Goal: Information Seeking & Learning: Find specific fact

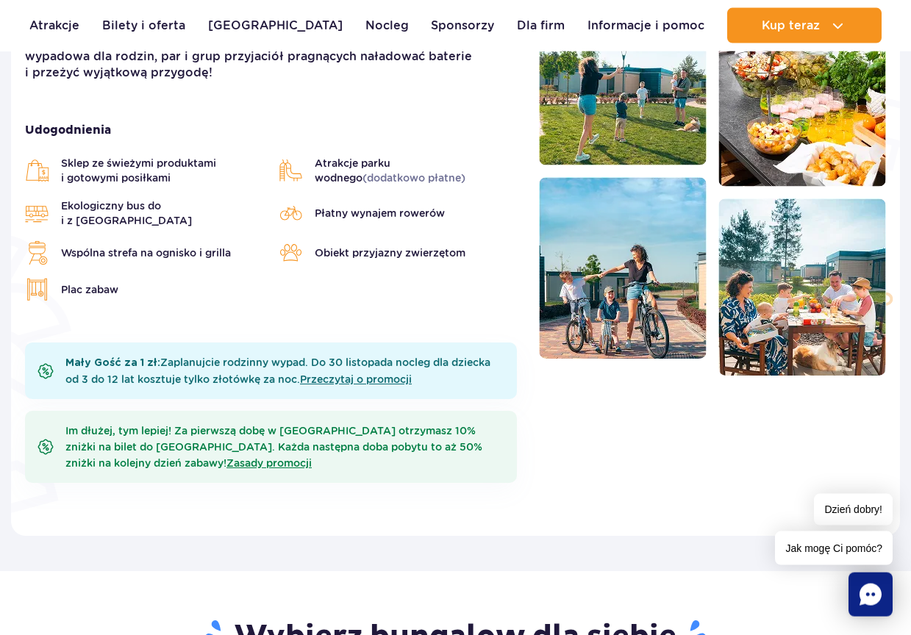
scroll to position [525, 0]
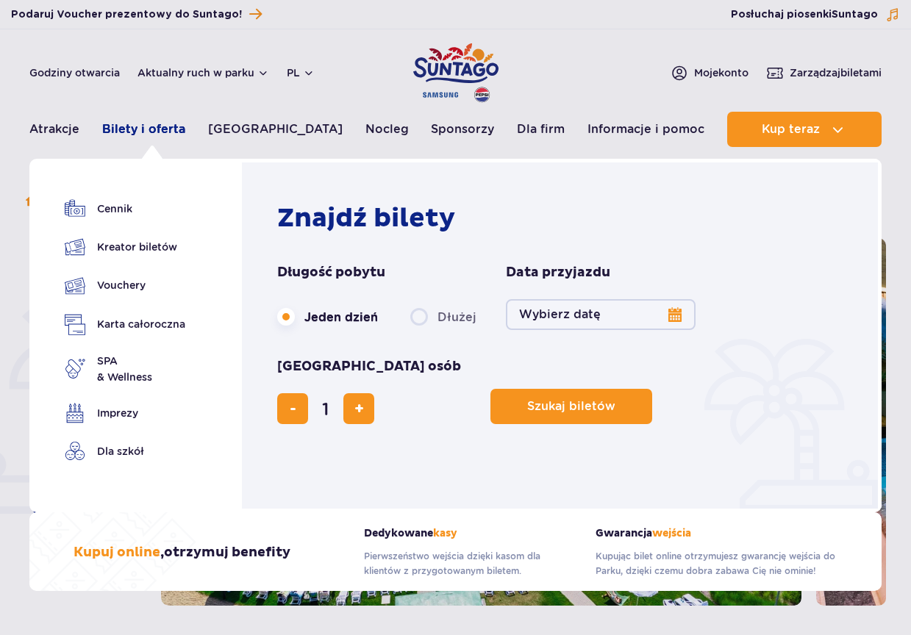
click at [151, 126] on link "Bilety i oferta" at bounding box center [143, 129] width 83 height 35
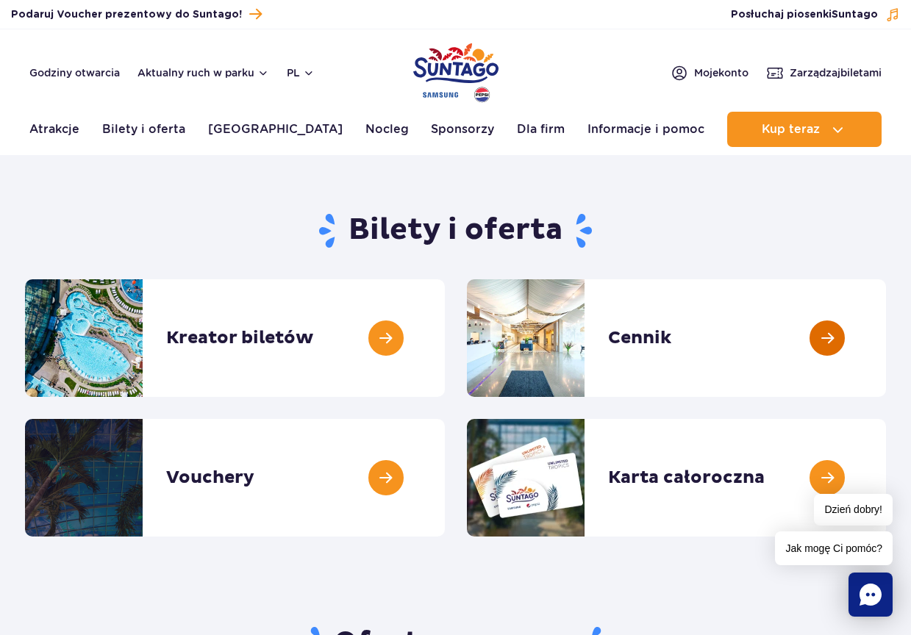
click at [886, 333] on link at bounding box center [886, 338] width 0 height 118
click at [886, 335] on link at bounding box center [886, 338] width 0 height 118
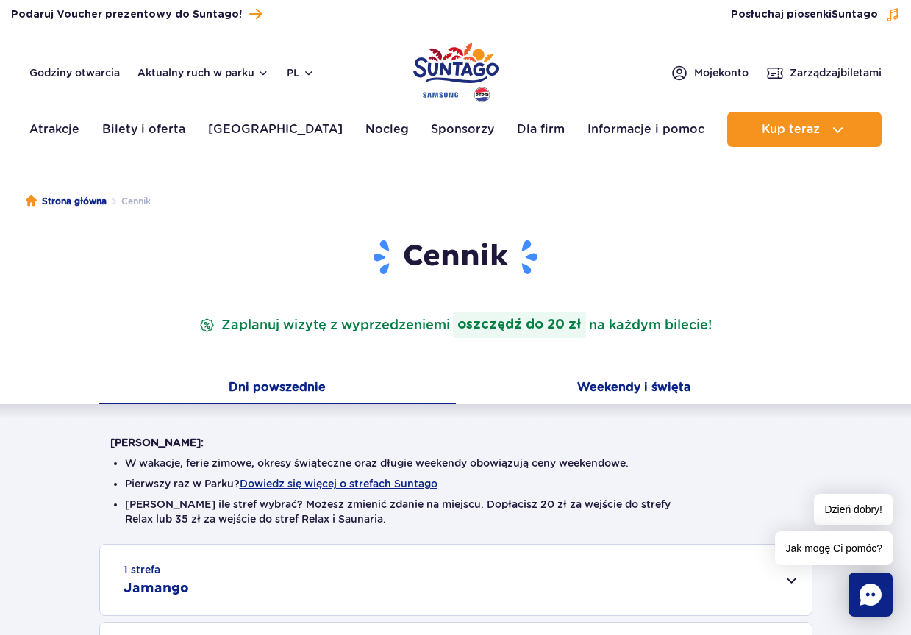
click at [612, 387] on button "Weekendy i święta" at bounding box center [634, 389] width 357 height 31
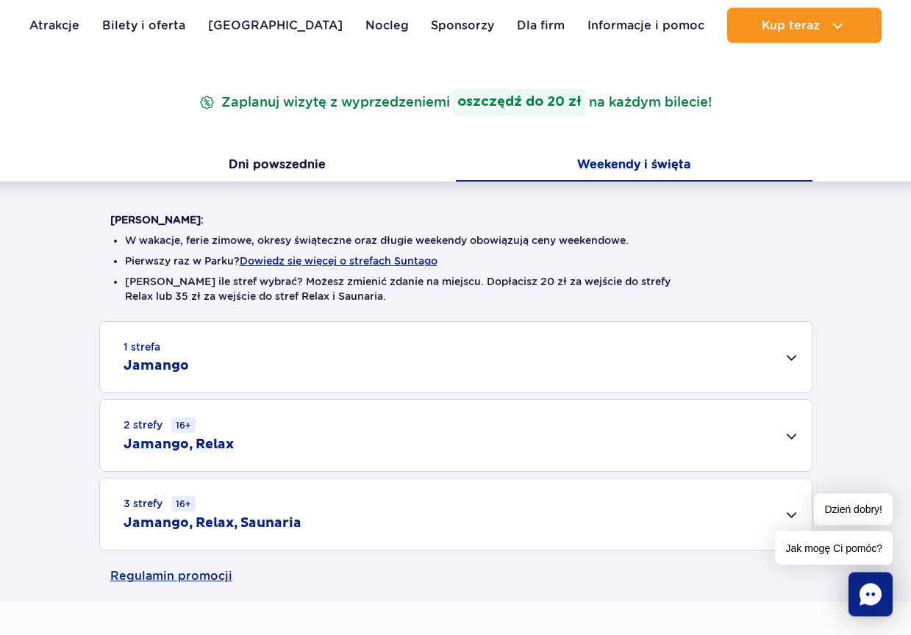
scroll to position [225, 0]
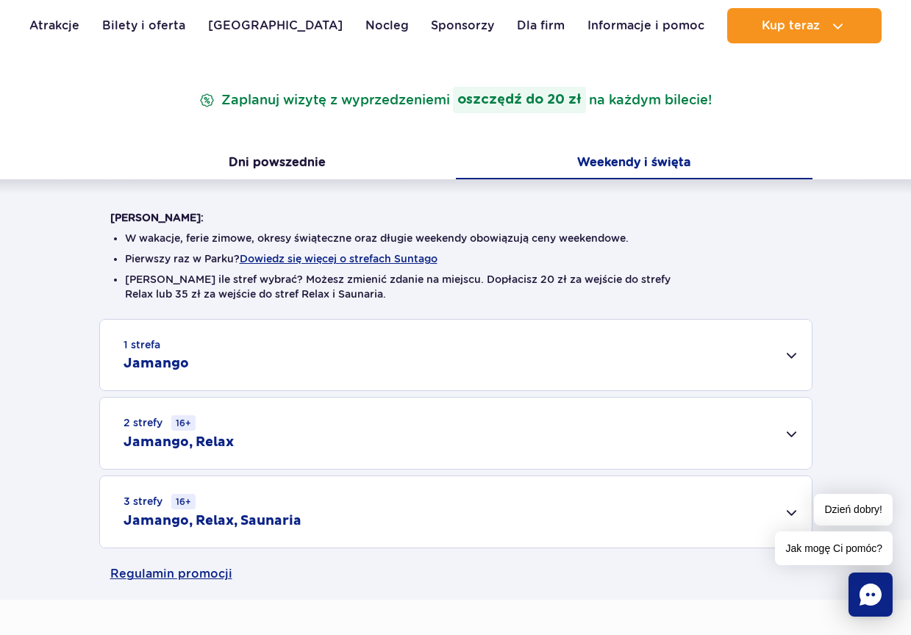
click at [792, 511] on div "Dzień dobry! Jak mogę Ci pomóc?" at bounding box center [834, 529] width 118 height 71
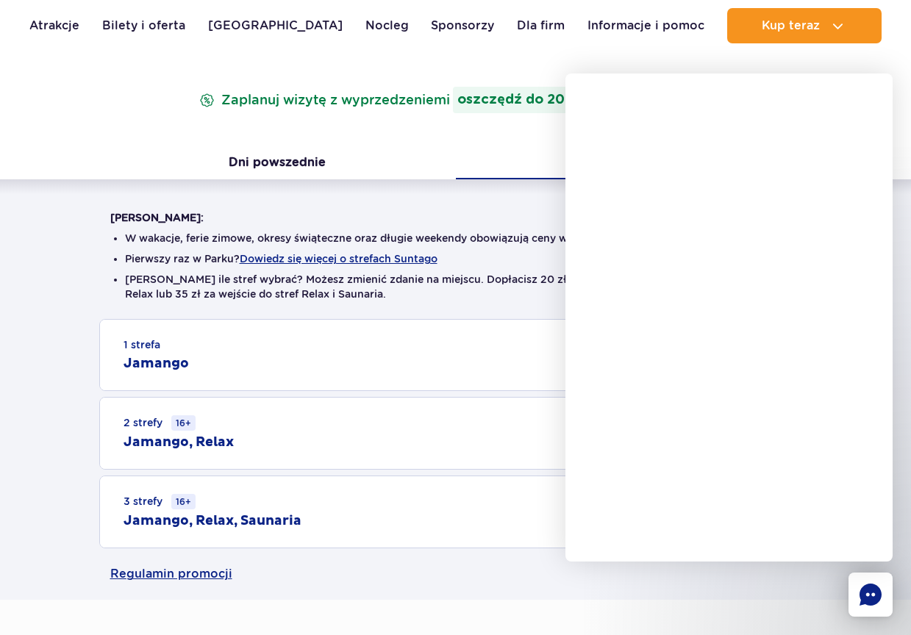
scroll to position [375, 0]
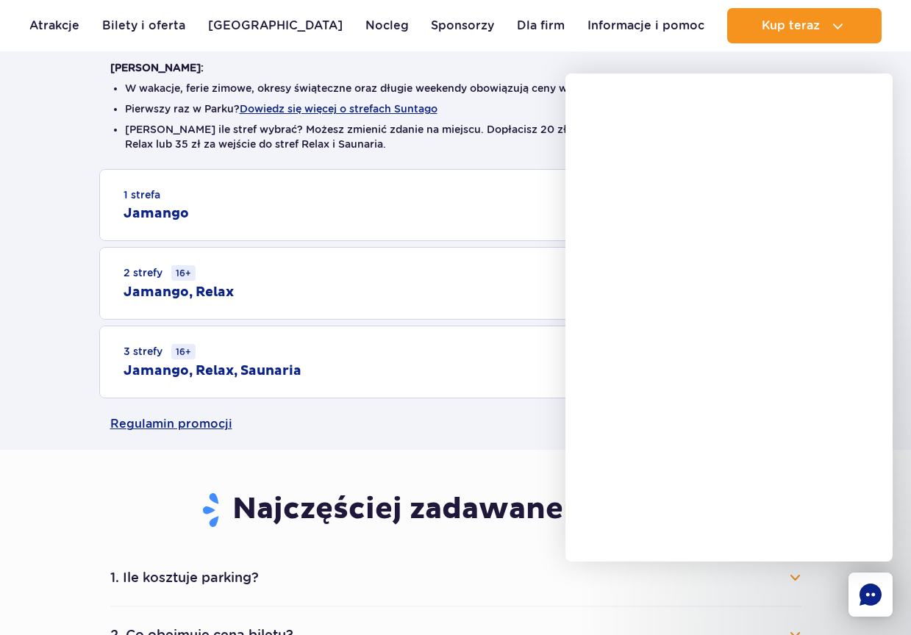
click at [896, 57] on div "Warto wiedzieć: W wakacje, ferie zimowe, okresy świąteczne oraz długie weekendy…" at bounding box center [455, 213] width 911 height 369
click at [854, 60] on div "Warto wiedzieć: W wakacje, ferie zimowe, okresy świąteczne oraz długie weekendy…" at bounding box center [455, 213] width 911 height 369
click at [509, 575] on button "1. Ile kosztuje parking?" at bounding box center [455, 578] width 691 height 32
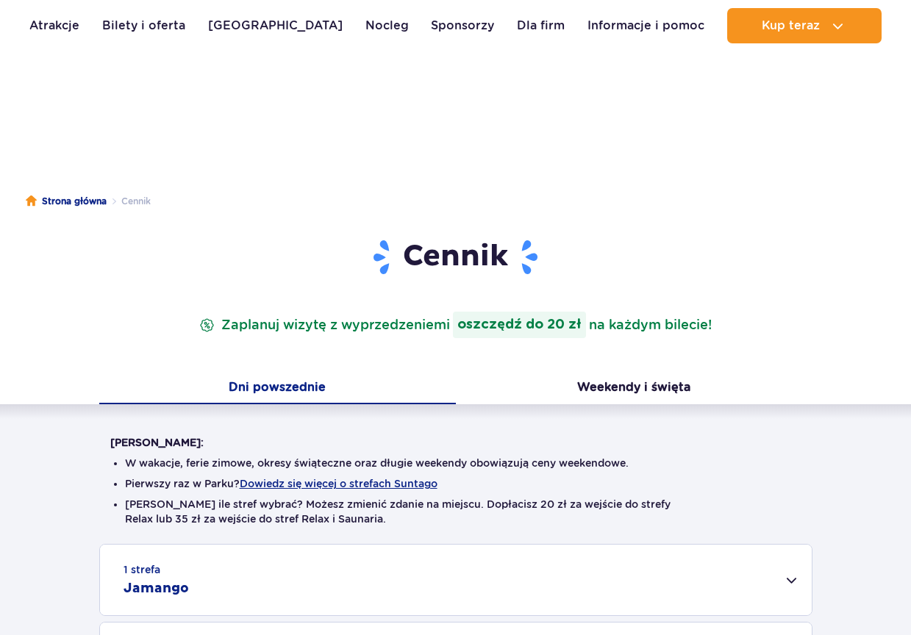
scroll to position [225, 0]
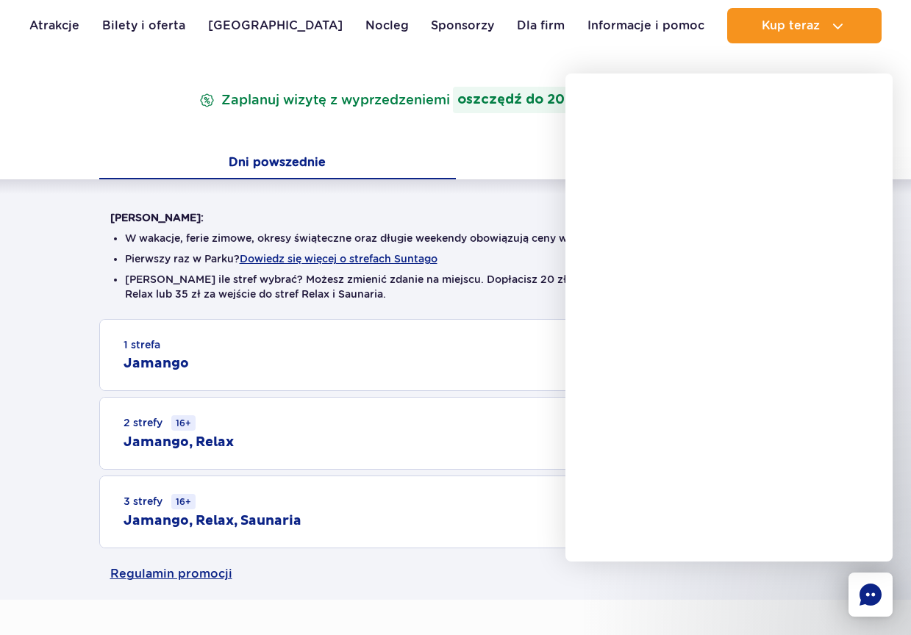
click at [849, 52] on div "Cennik Zaplanuj wizytę z wyprzedzeniem i oszczędź do 20 zł na każdym bilecie! D…" at bounding box center [455, 306] width 933 height 587
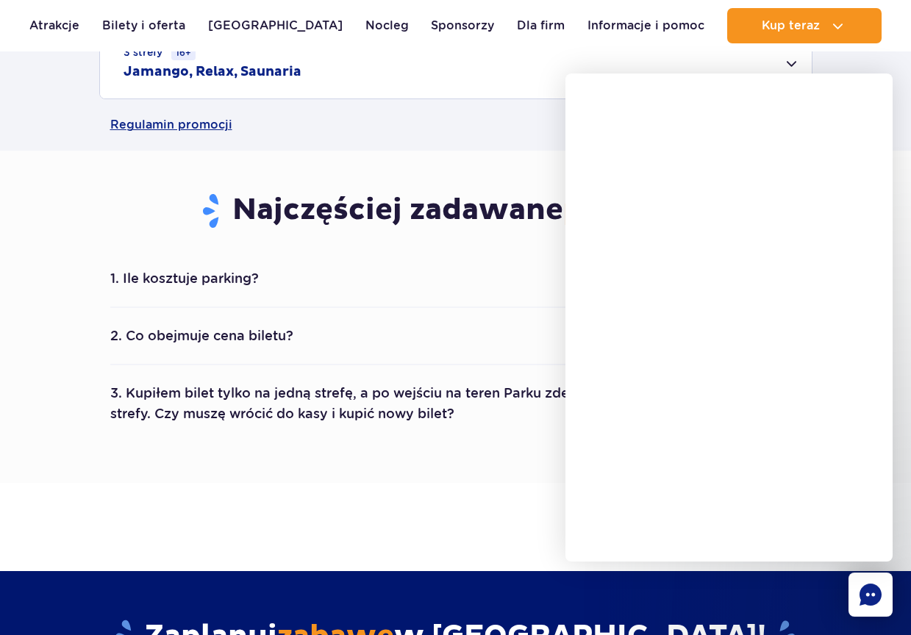
scroll to position [675, 0]
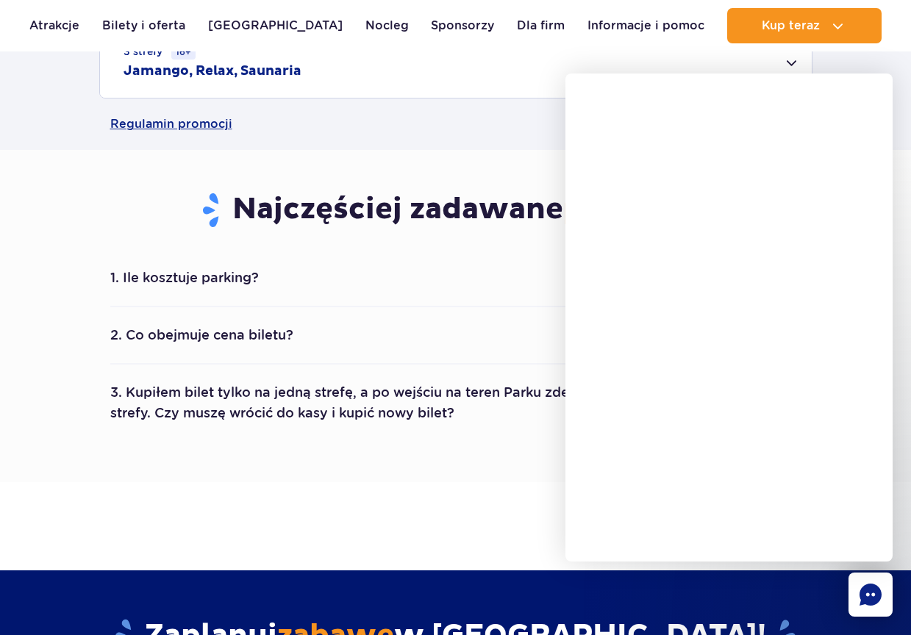
click at [793, 62] on div "3 strefy 16+ Jamango, Relax, Saunaria" at bounding box center [456, 61] width 712 height 71
